Goal: Communication & Community: Share content

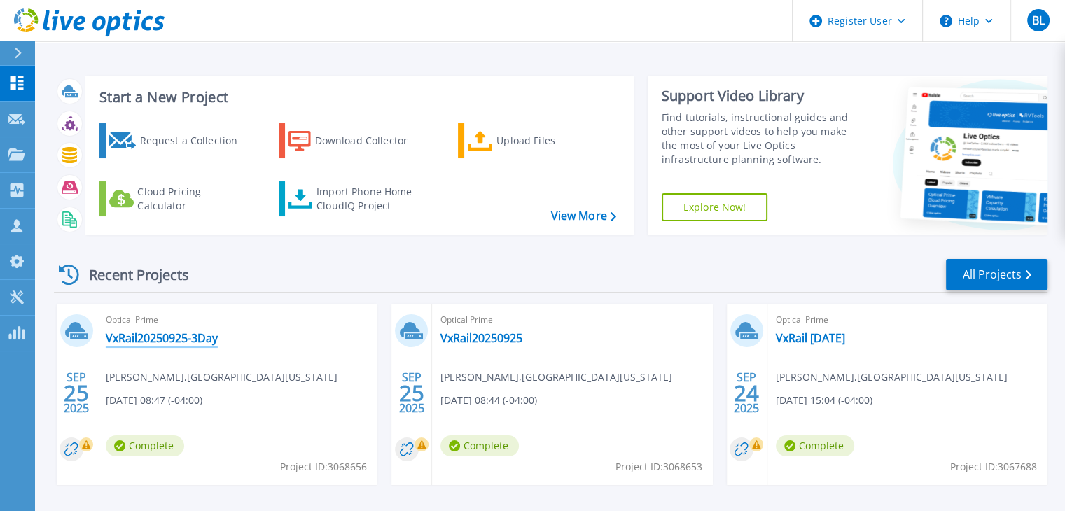
drag, startPoint x: 0, startPoint y: 0, endPoint x: 174, endPoint y: 343, distance: 384.6
click at [174, 343] on link "VxRail20250925-3Day" at bounding box center [162, 338] width 112 height 14
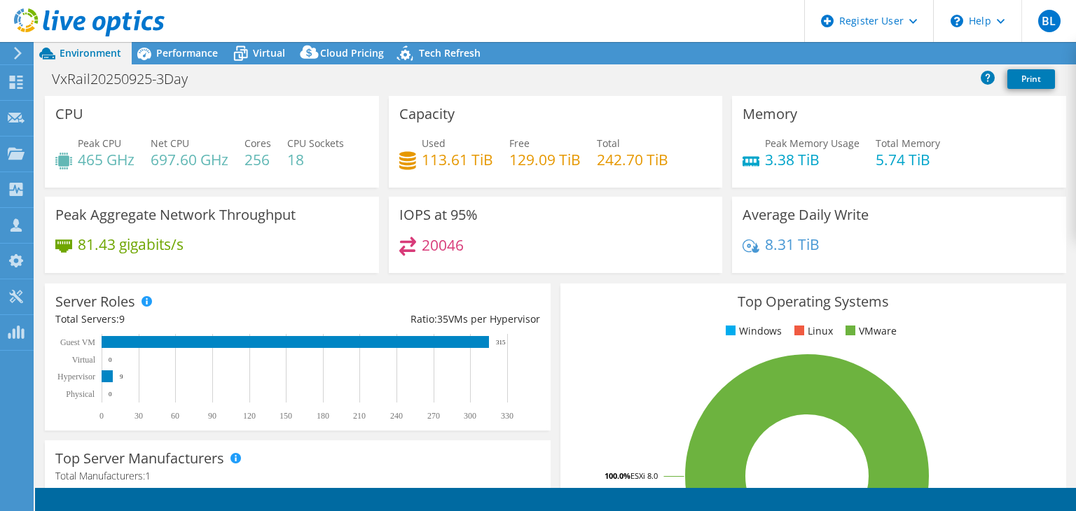
select select "USD"
click at [835, 52] on link "Reports" at bounding box center [838, 54] width 67 height 22
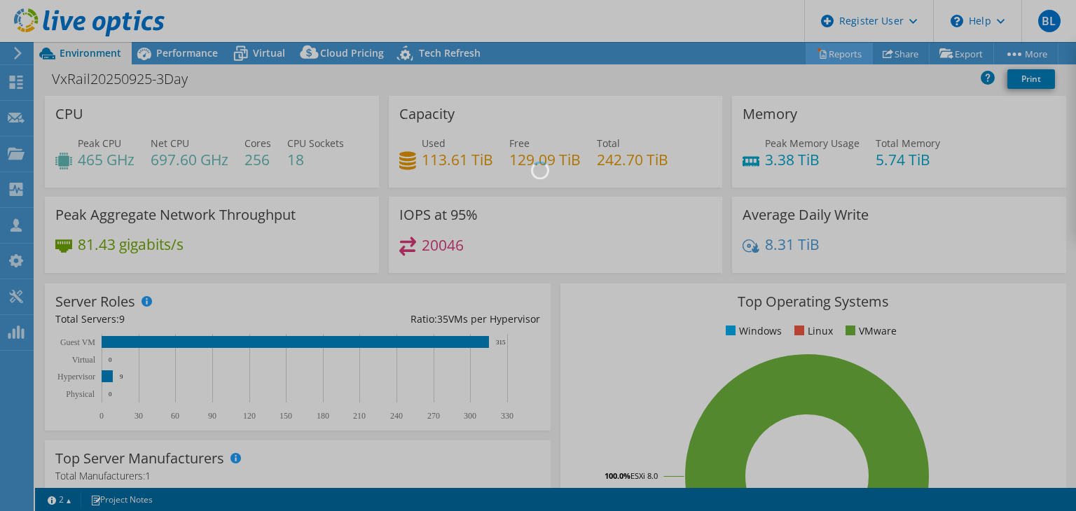
click at [835, 52] on div at bounding box center [538, 255] width 1076 height 511
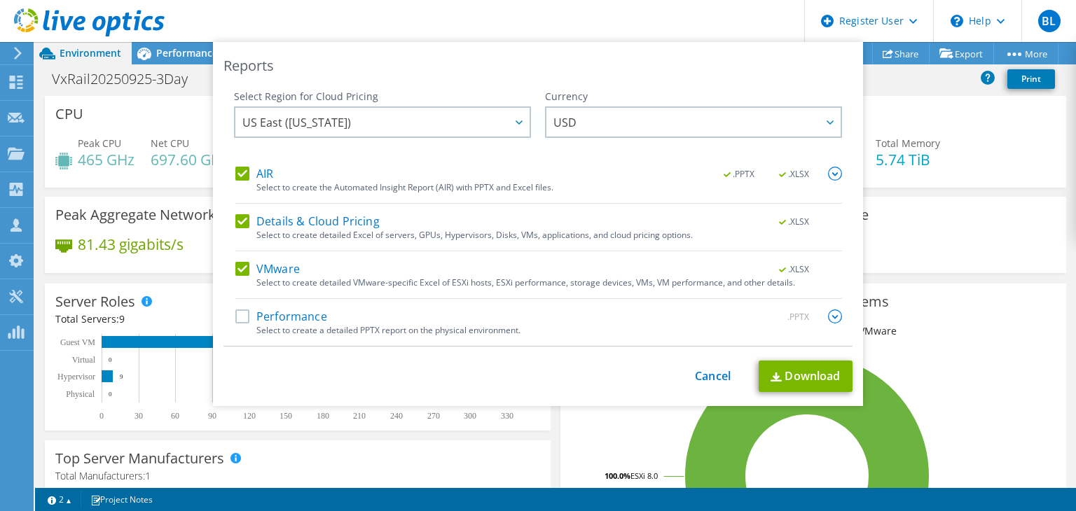
click at [916, 109] on div "Reports Select Region for Cloud Pricing Asia Pacific (Hong Kong) Asia Pacific (…" at bounding box center [538, 255] width 1076 height 427
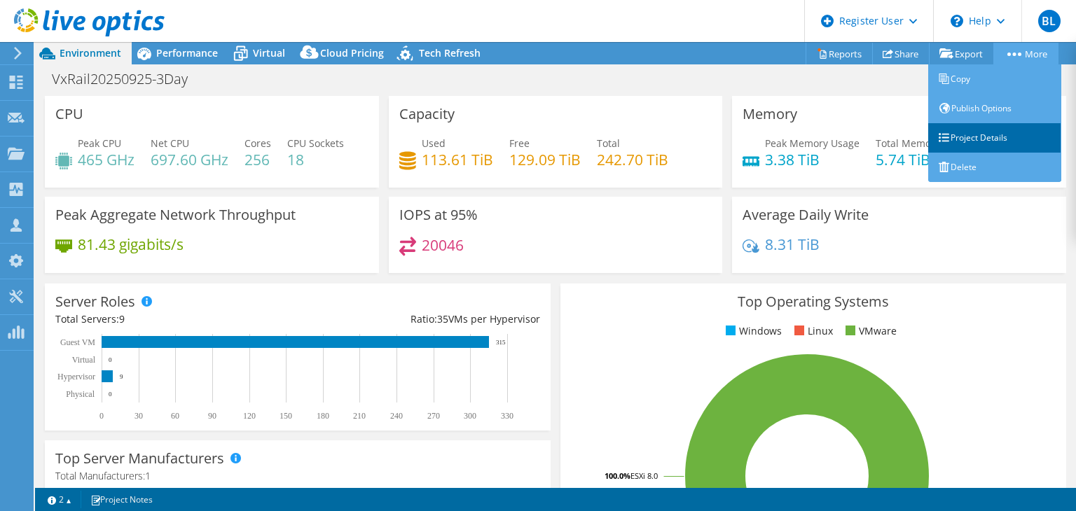
click at [974, 135] on link "Project Details" at bounding box center [994, 137] width 133 height 29
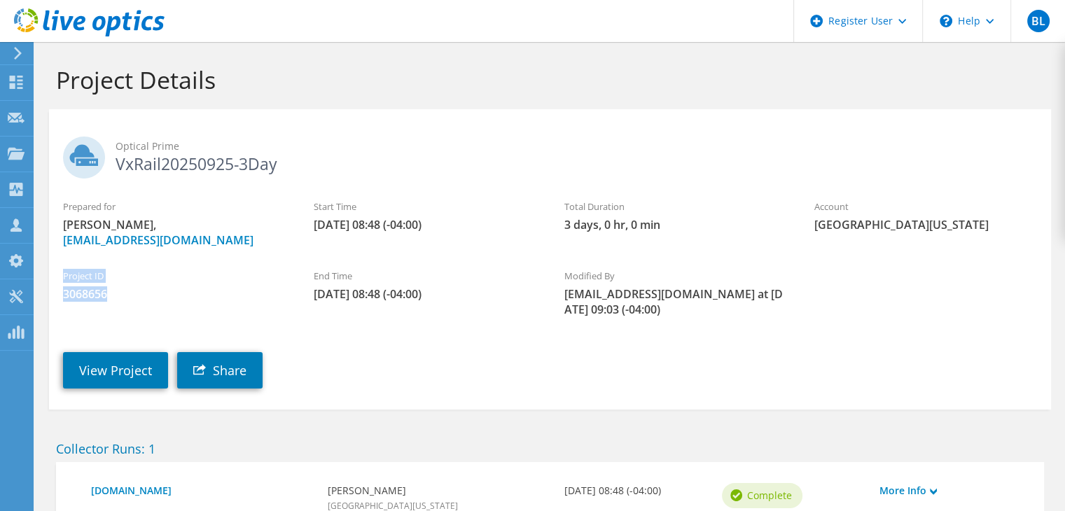
drag, startPoint x: 113, startPoint y: 301, endPoint x: 48, endPoint y: 275, distance: 70.7
click at [48, 275] on section "Project Details Optical Prime VxRail20250925-3Day Prepared for Kristopher Toops…" at bounding box center [550, 330] width 1030 height 577
copy div "Project ID 3068656"
click at [11, 87] on use at bounding box center [16, 82] width 13 height 13
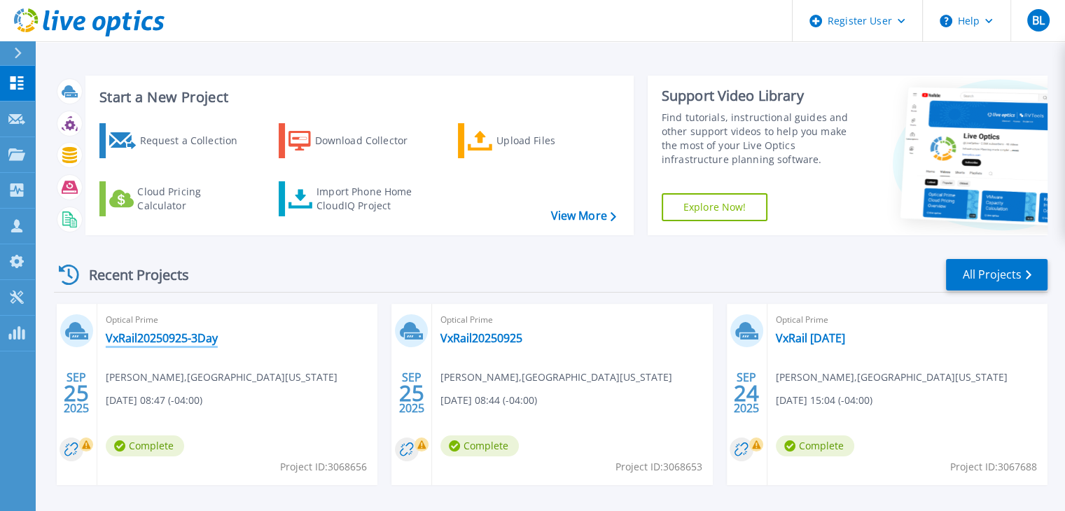
click at [182, 333] on link "VxRail20250925-3Day" at bounding box center [162, 338] width 112 height 14
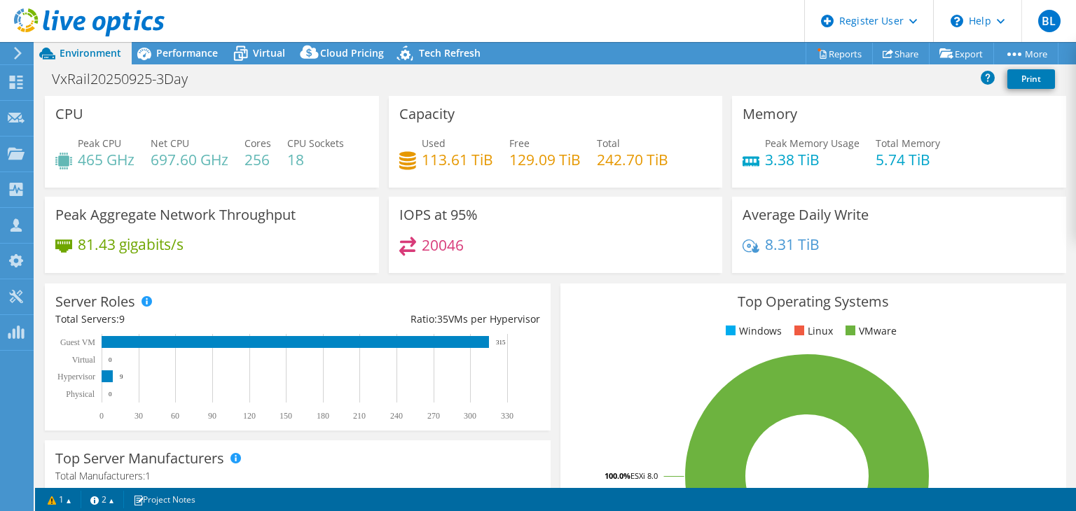
select select "USD"
click at [900, 54] on link "Share" at bounding box center [900, 54] width 57 height 22
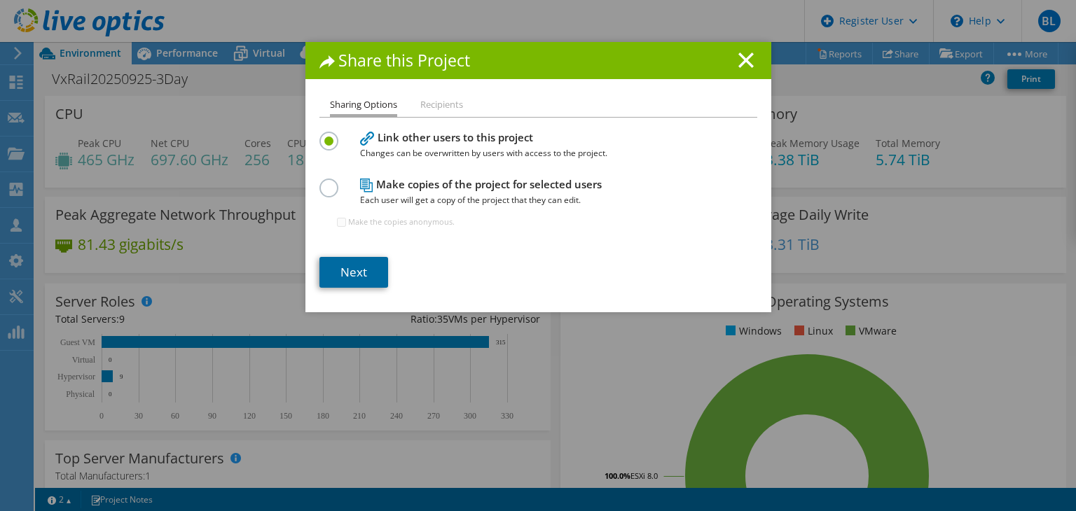
click at [354, 267] on link "Next" at bounding box center [353, 272] width 69 height 31
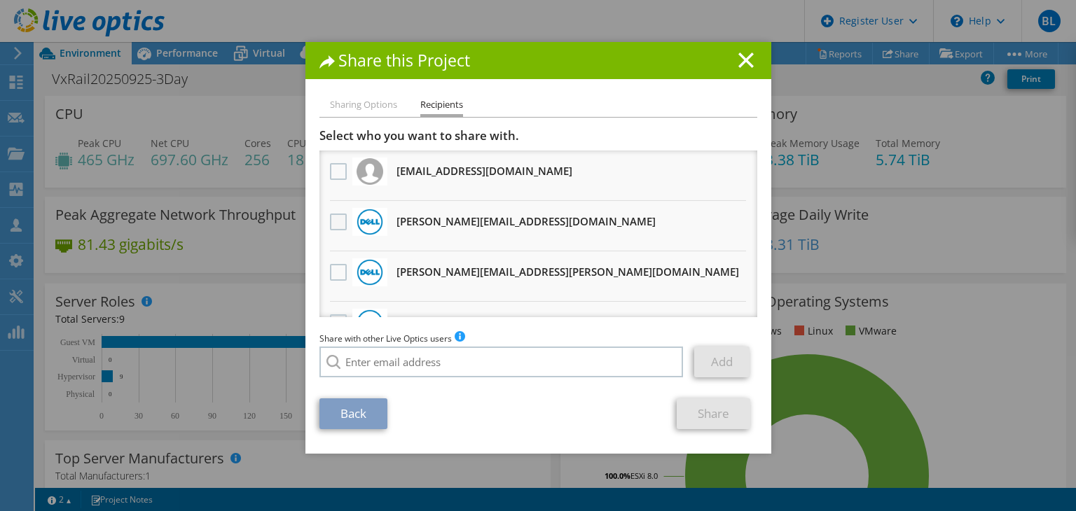
click at [336, 218] on label at bounding box center [340, 222] width 20 height 17
click at [0, 0] on input "checkbox" at bounding box center [0, 0] width 0 height 0
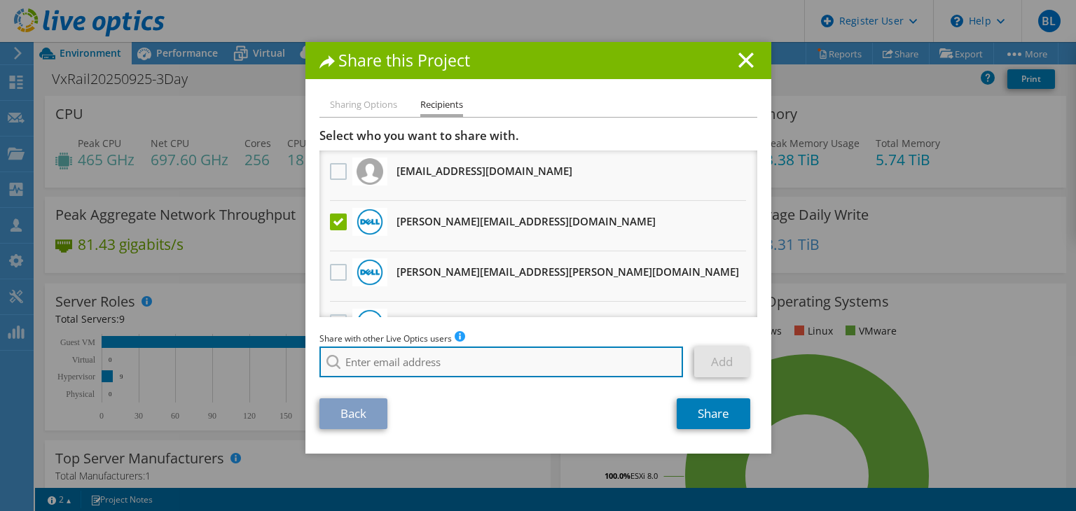
click at [436, 359] on input "search" at bounding box center [501, 362] width 364 height 31
paste input "[EMAIL_ADDRESS][PERSON_NAME][DOMAIN_NAME]"
type input "[EMAIL_ADDRESS][PERSON_NAME][DOMAIN_NAME]"
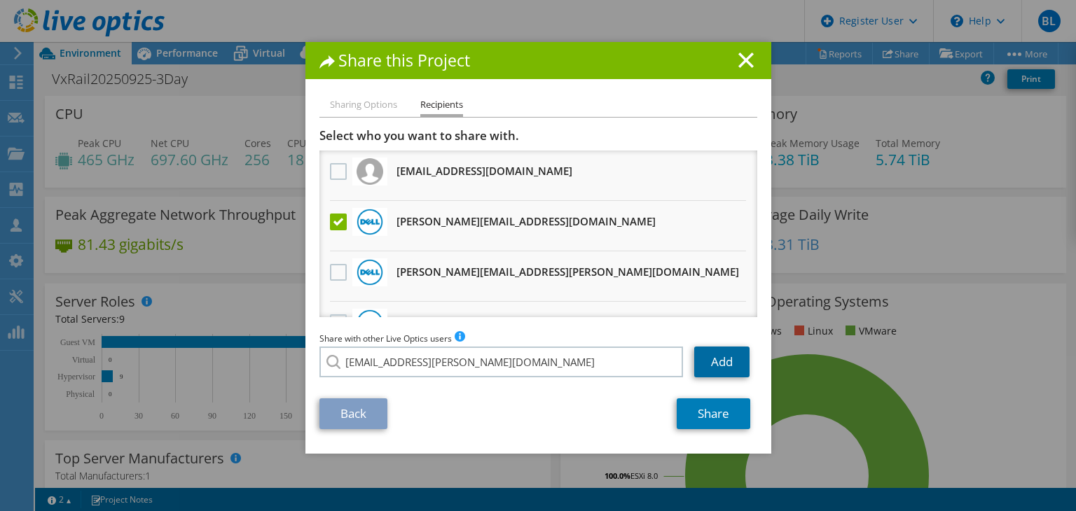
click at [718, 361] on link "Add" at bounding box center [721, 362] width 55 height 31
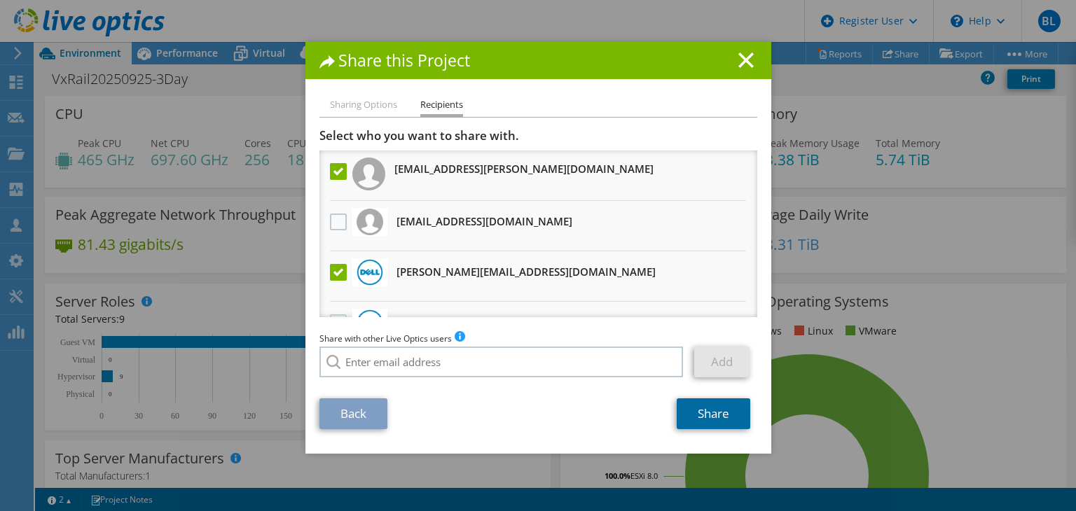
click at [723, 409] on link "Share" at bounding box center [713, 413] width 74 height 31
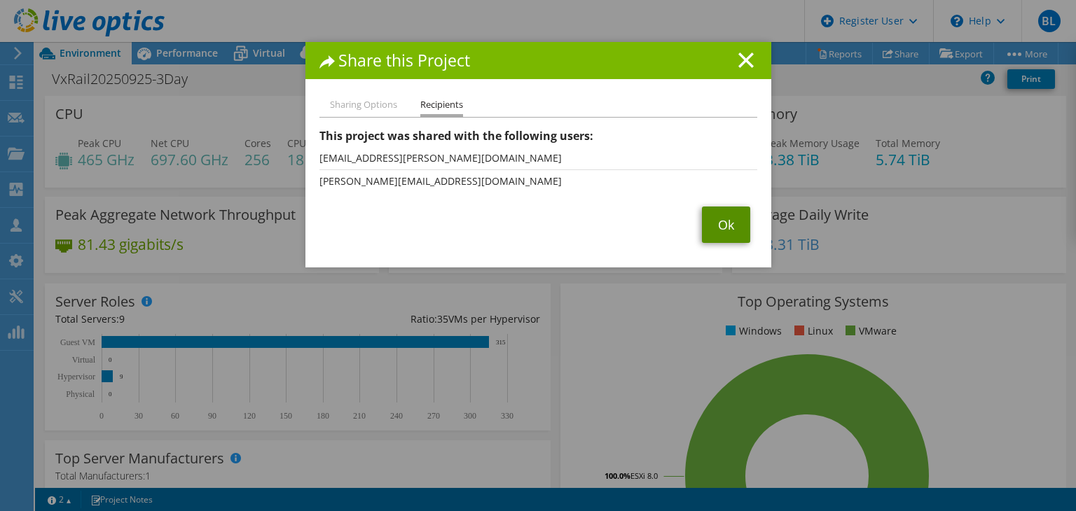
click at [720, 228] on link "Ok" at bounding box center [726, 225] width 48 height 36
